Goal: Transaction & Acquisition: Book appointment/travel/reservation

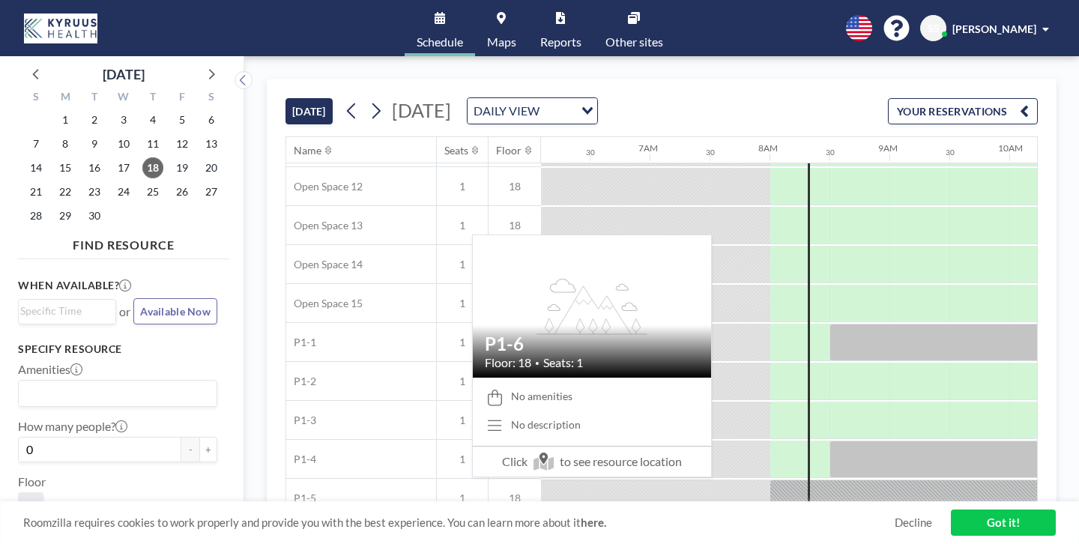
scroll to position [519, 731]
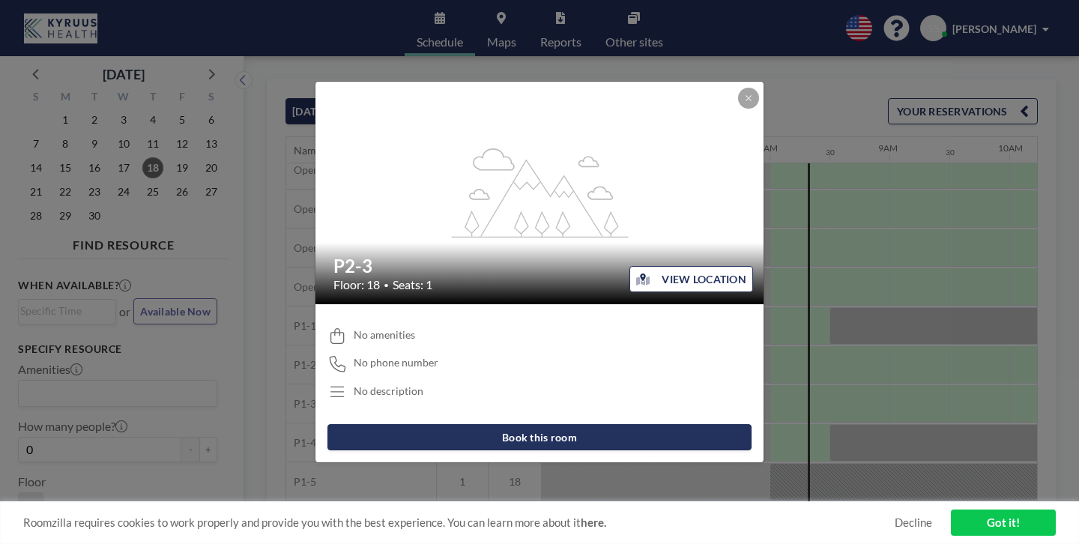
click at [495, 424] on button "Book this room" at bounding box center [539, 437] width 424 height 26
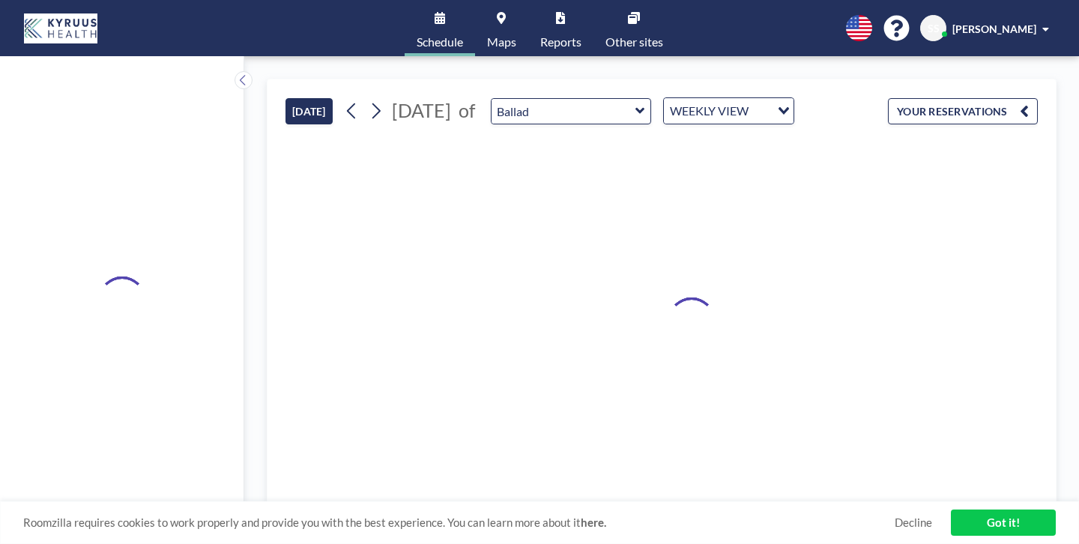
type input "P2-3"
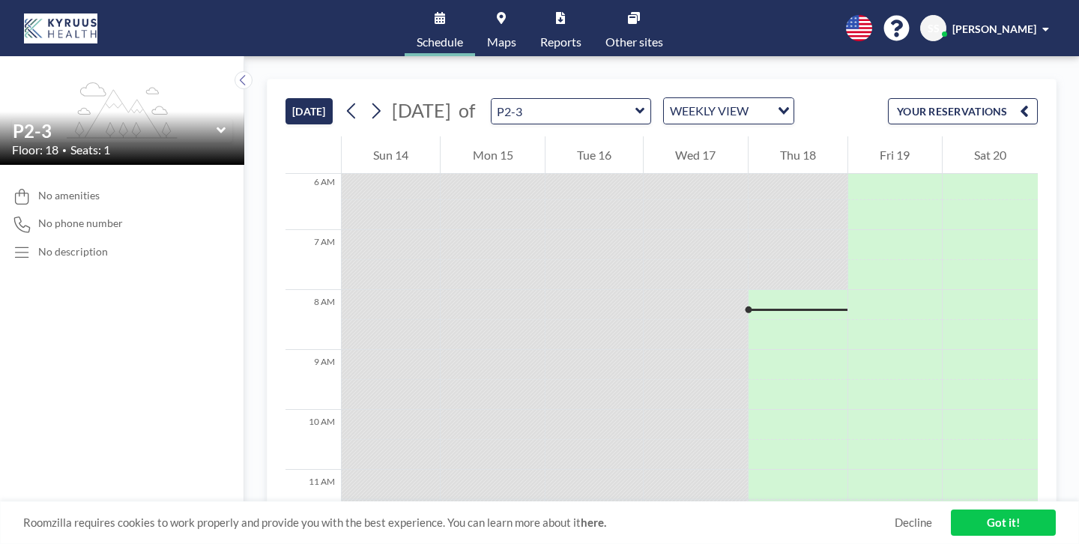
scroll to position [369, 0]
click at [979, 529] on link "Got it!" at bounding box center [1003, 523] width 105 height 26
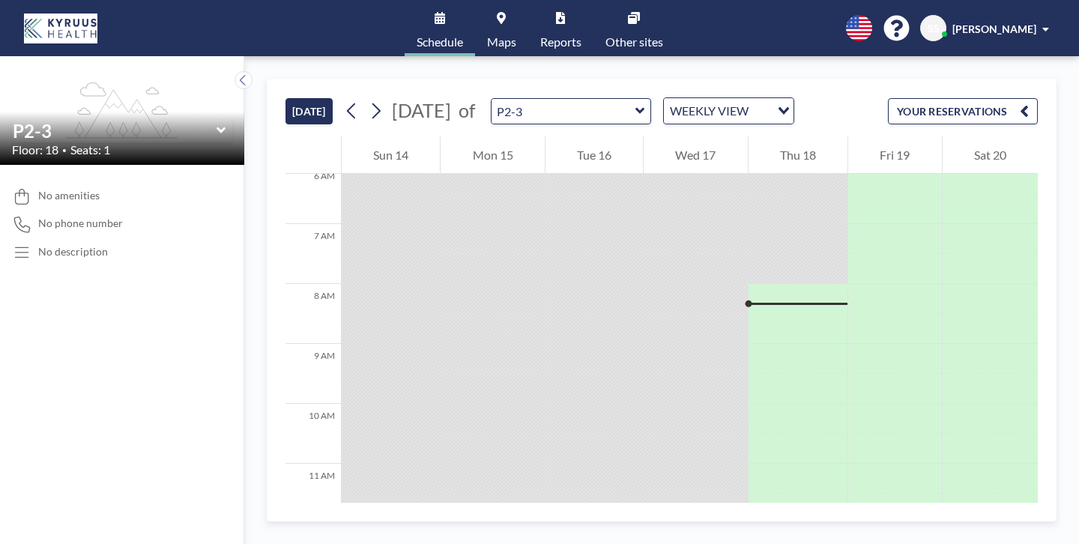
click at [285, 98] on button "[DATE]" at bounding box center [308, 111] width 47 height 26
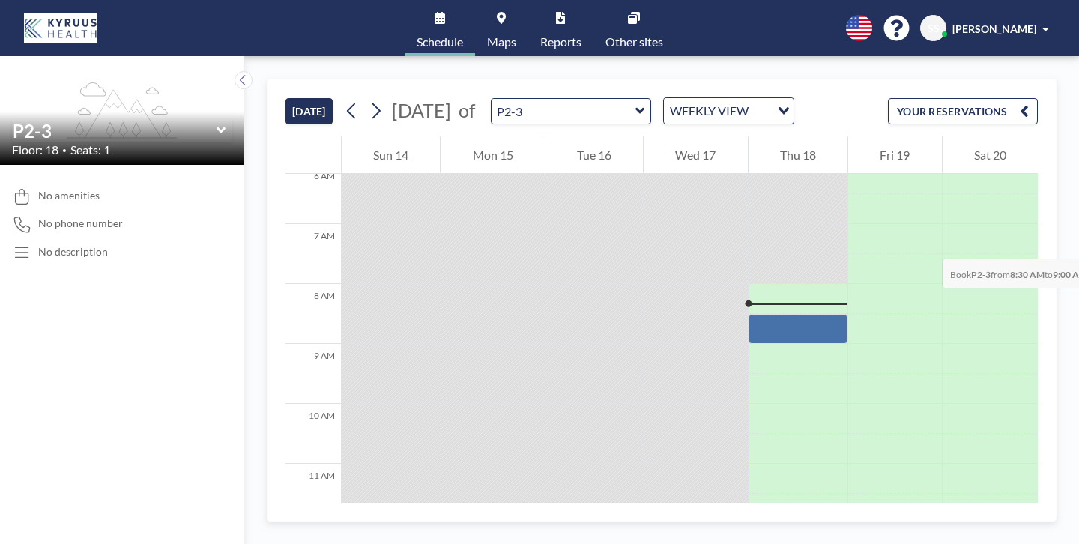
click at [750, 314] on div at bounding box center [798, 329] width 99 height 30
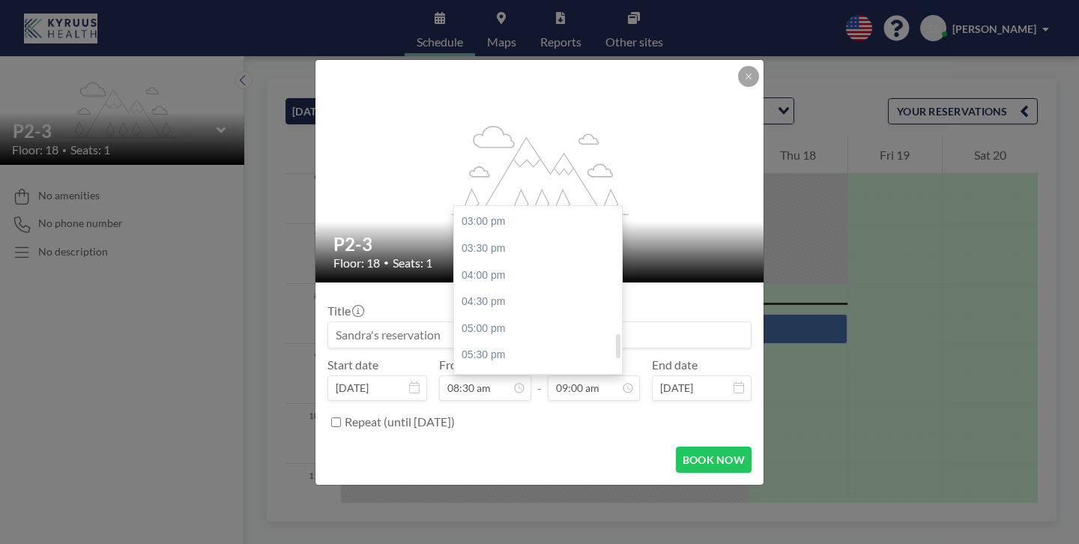
scroll to position [980, 0]
click at [585, 375] on input "09:00 am" at bounding box center [594, 387] width 92 height 25
click at [527, 396] on div "05:00 pm" at bounding box center [538, 409] width 168 height 27
type input "05:00 pm"
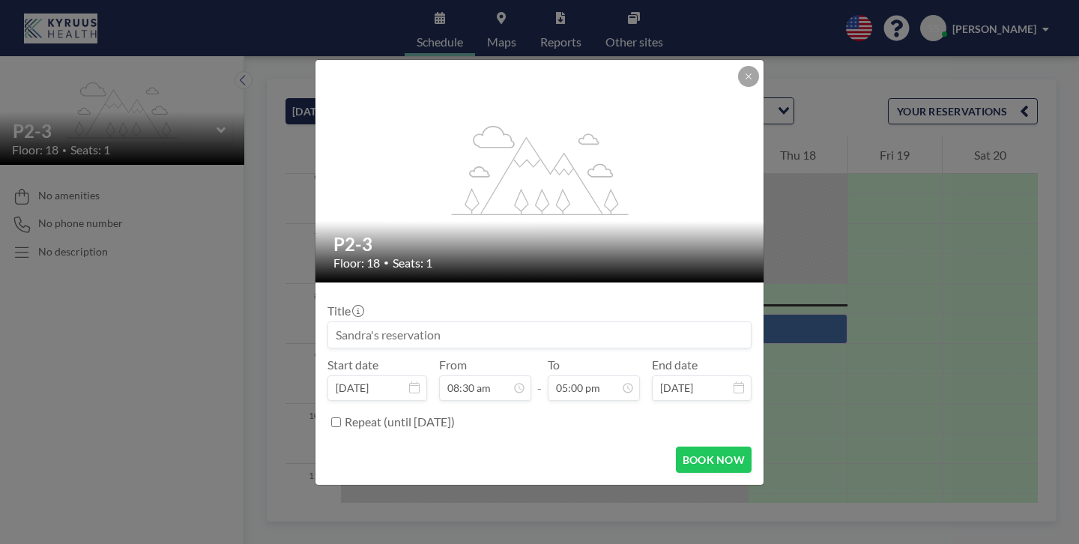
scroll to position [813, 0]
click at [683, 447] on button "BOOK NOW" at bounding box center [714, 460] width 76 height 26
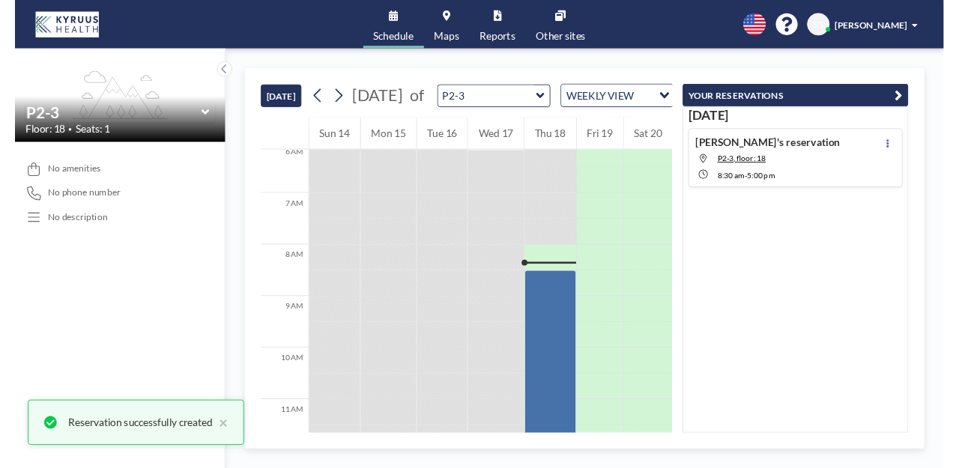
scroll to position [0, 0]
